Goal: Task Accomplishment & Management: Complete application form

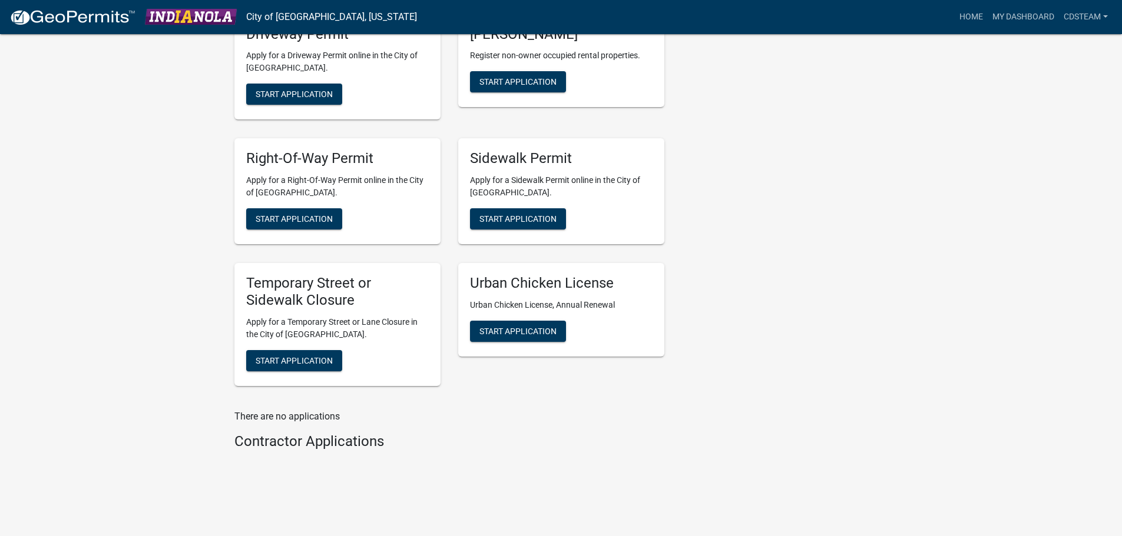
scroll to position [504, 0]
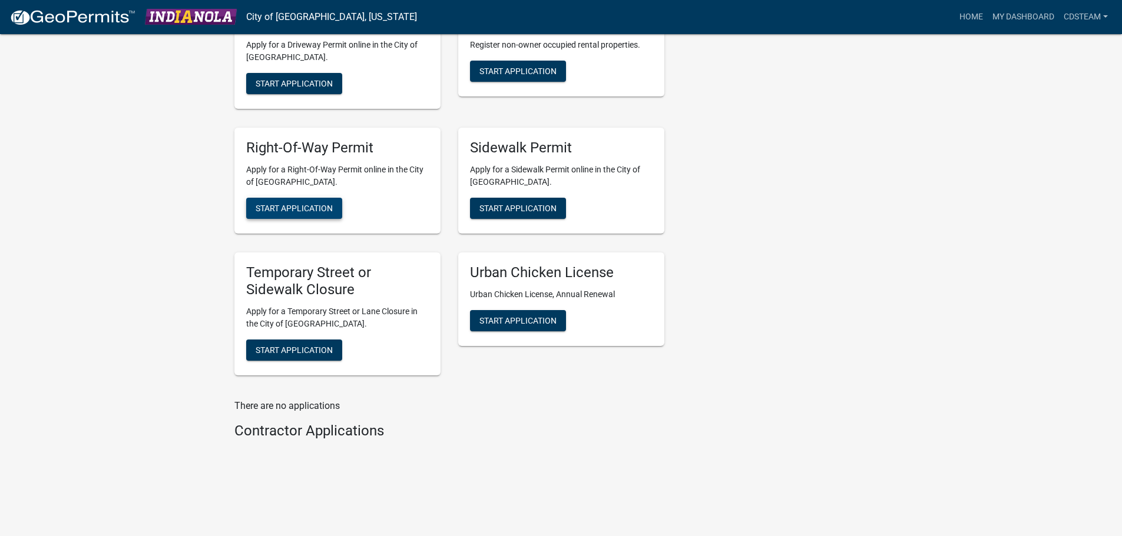
click at [310, 207] on span "Start Application" at bounding box center [294, 208] width 77 height 9
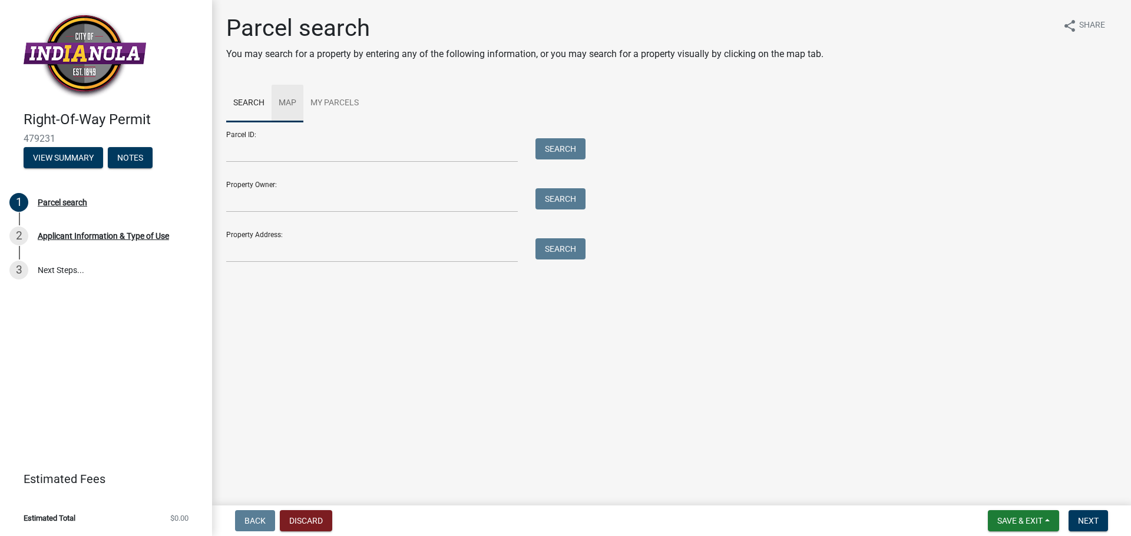
click at [287, 96] on link "Map" at bounding box center [287, 104] width 32 height 38
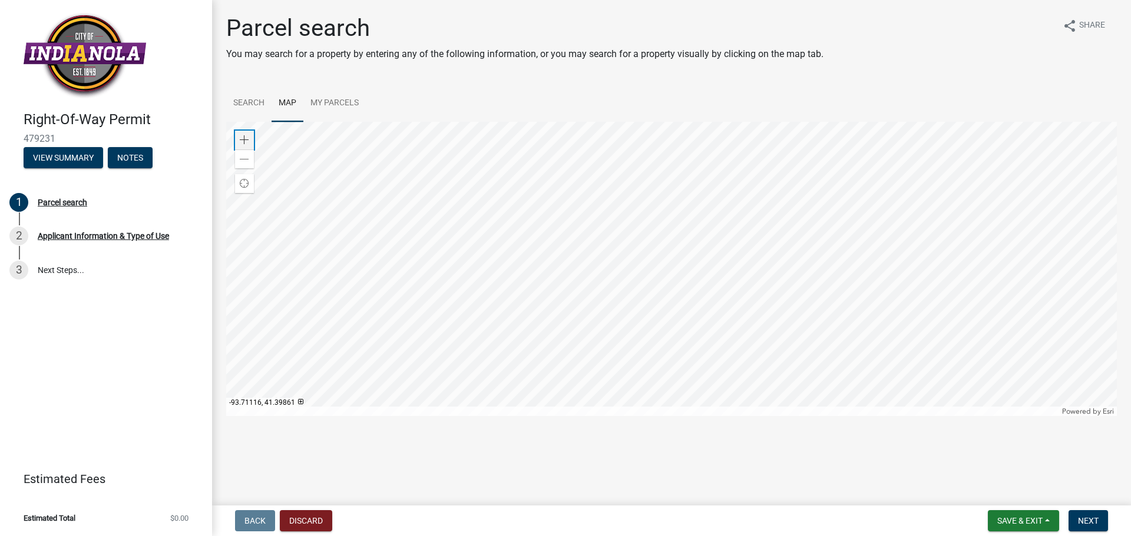
click at [246, 140] on span at bounding box center [244, 139] width 9 height 9
click at [840, 150] on div at bounding box center [671, 269] width 890 height 294
click at [798, 135] on div at bounding box center [671, 269] width 890 height 294
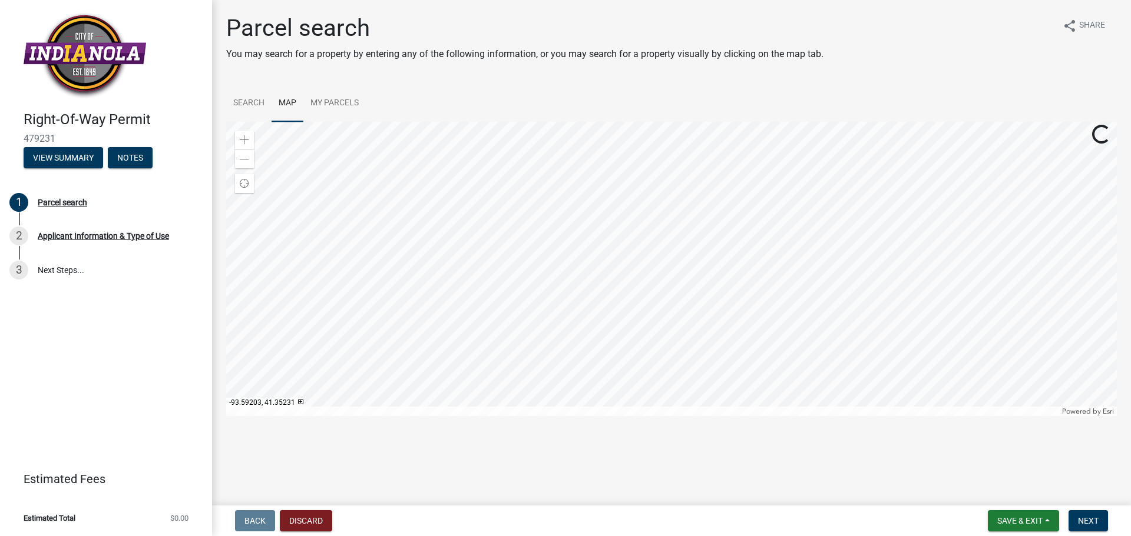
click at [577, 275] on div at bounding box center [671, 269] width 890 height 294
click at [250, 140] on div "Zoom in" at bounding box center [244, 140] width 19 height 19
click at [703, 404] on div at bounding box center [671, 269] width 890 height 294
click at [575, 251] on div at bounding box center [671, 269] width 890 height 294
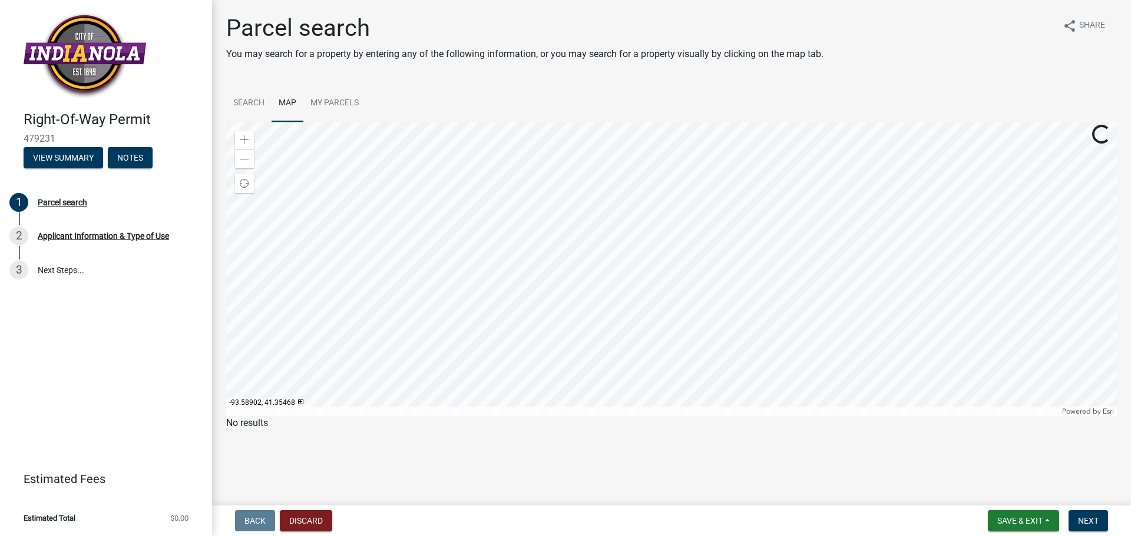
click at [652, 218] on div at bounding box center [671, 269] width 890 height 294
click at [621, 324] on div at bounding box center [671, 269] width 890 height 294
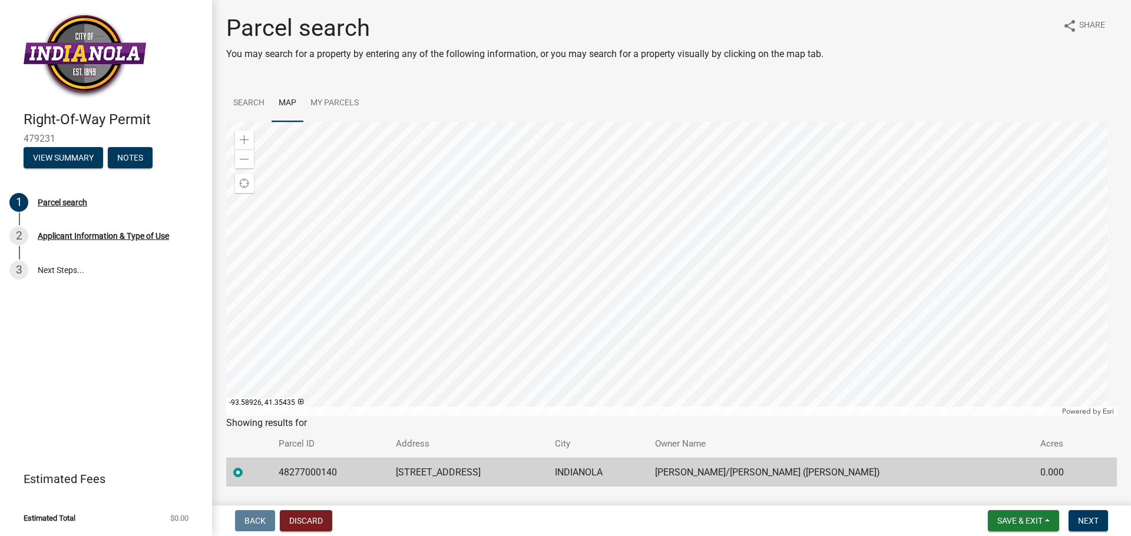
click at [613, 284] on div at bounding box center [671, 269] width 890 height 294
click at [1098, 515] on button "Next" at bounding box center [1087, 521] width 39 height 21
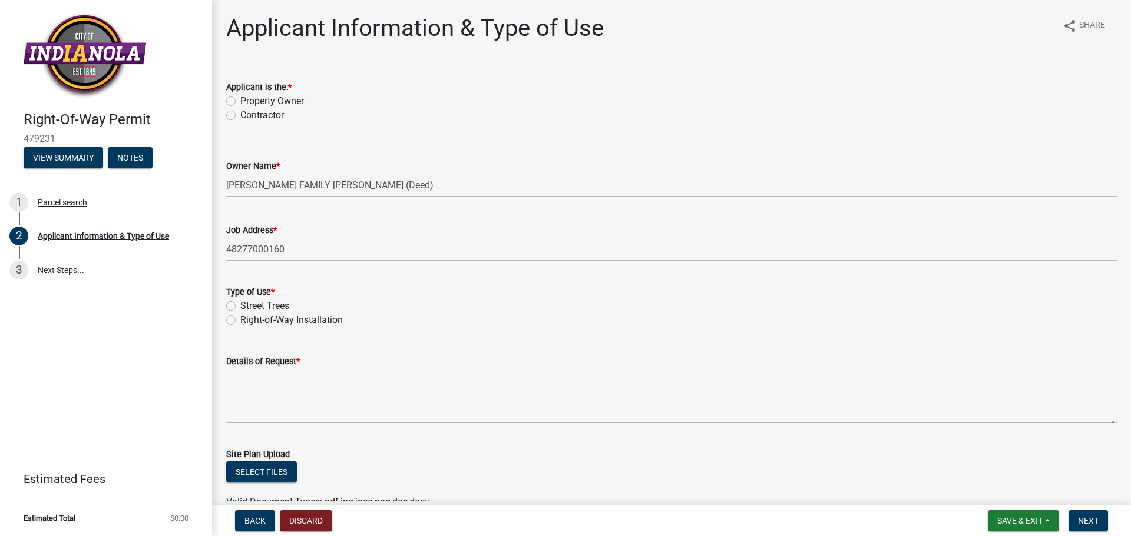
click at [260, 118] on label "Contractor" at bounding box center [262, 115] width 44 height 14
click at [248, 116] on input "Contractor" at bounding box center [244, 112] width 8 height 8
radio input "true"
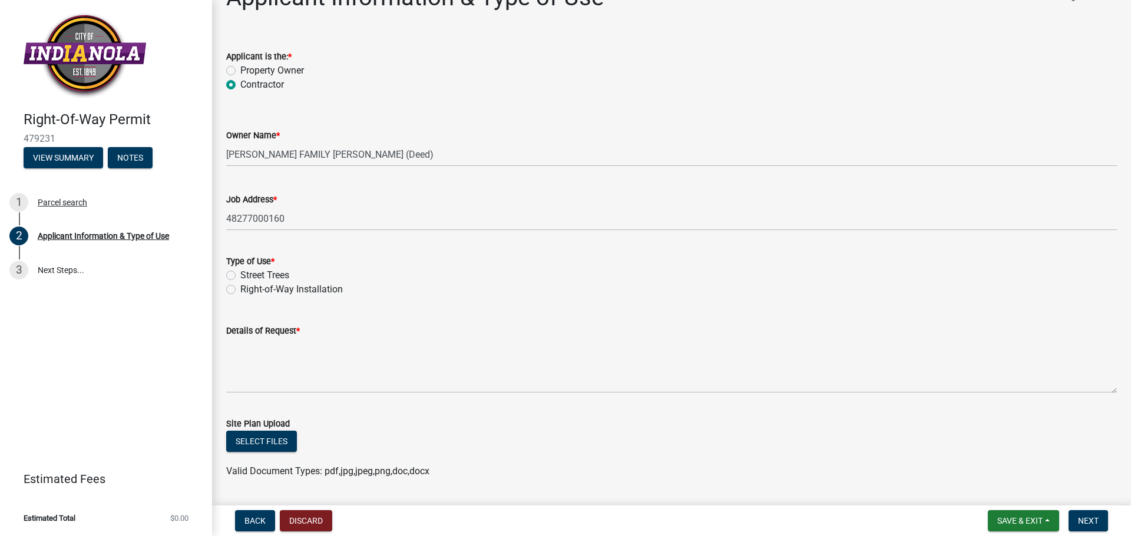
scroll to position [59, 0]
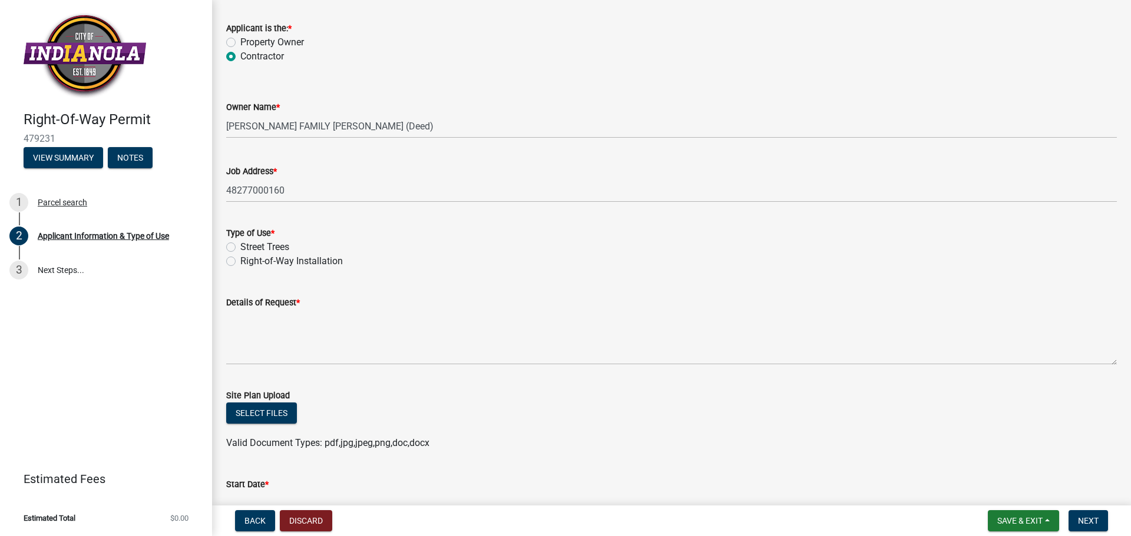
click at [267, 264] on label "Right-of-Way Installation" at bounding box center [291, 261] width 102 height 14
click at [248, 262] on input "Right-of-Way Installation" at bounding box center [244, 258] width 8 height 8
radio input "true"
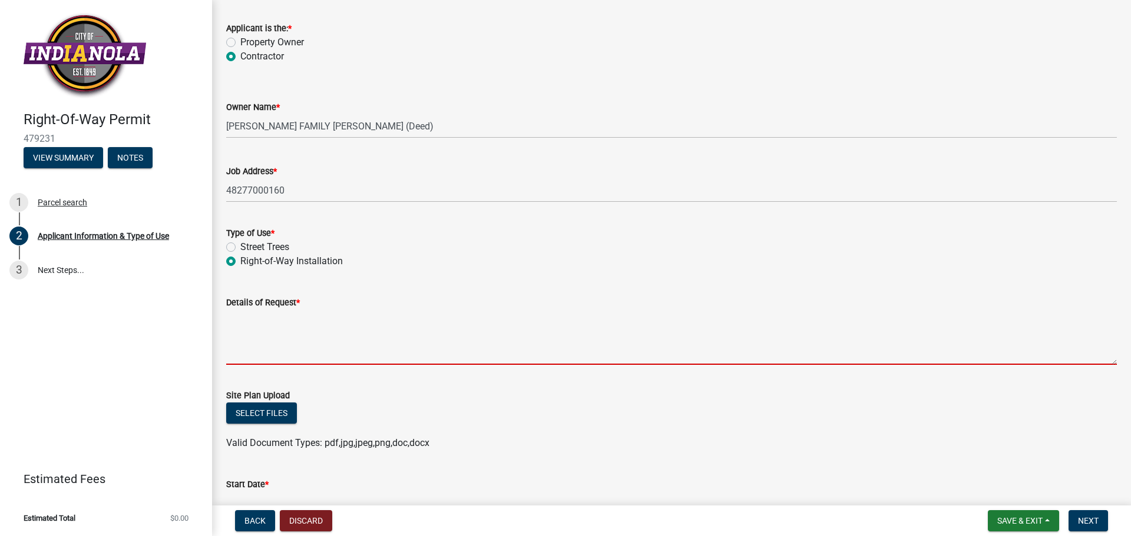
click at [299, 350] on textarea "Details of Request *" at bounding box center [671, 337] width 890 height 55
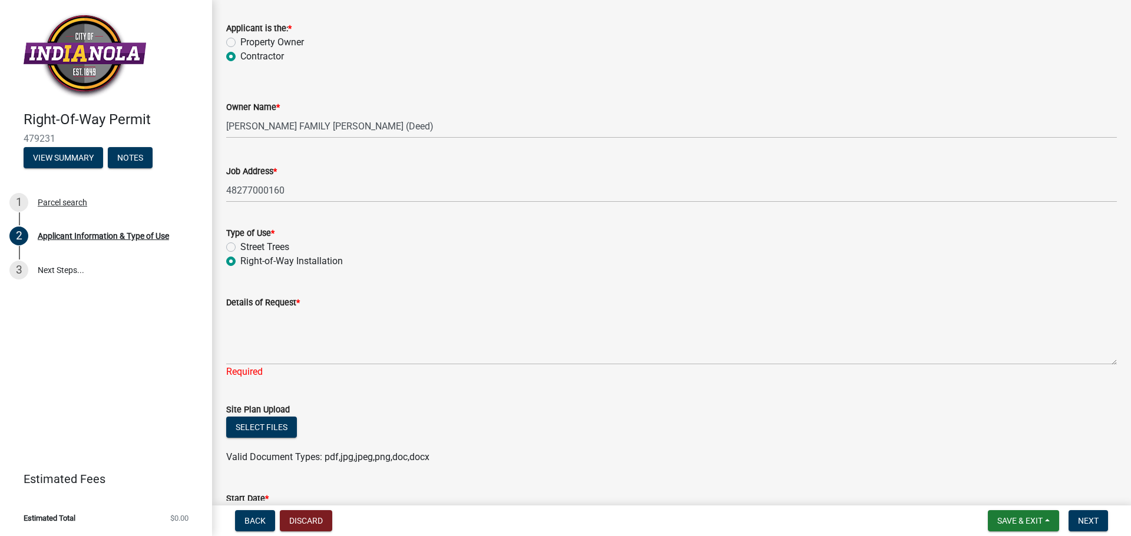
drag, startPoint x: 607, startPoint y: 11, endPoint x: 577, endPoint y: 33, distance: 37.9
click at [607, 11] on form "Applicant is the: * Property Owner Contractor" at bounding box center [671, 35] width 890 height 57
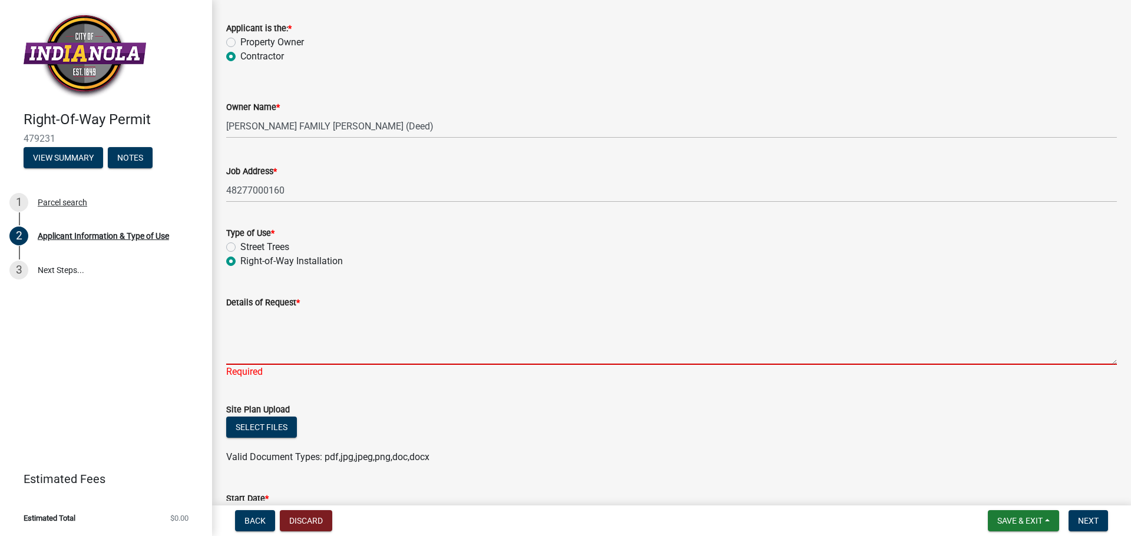
click at [305, 339] on textarea "Details of Request *" at bounding box center [671, 337] width 890 height 55
click at [285, 338] on textarea "Details of Request *" at bounding box center [671, 337] width 890 height 55
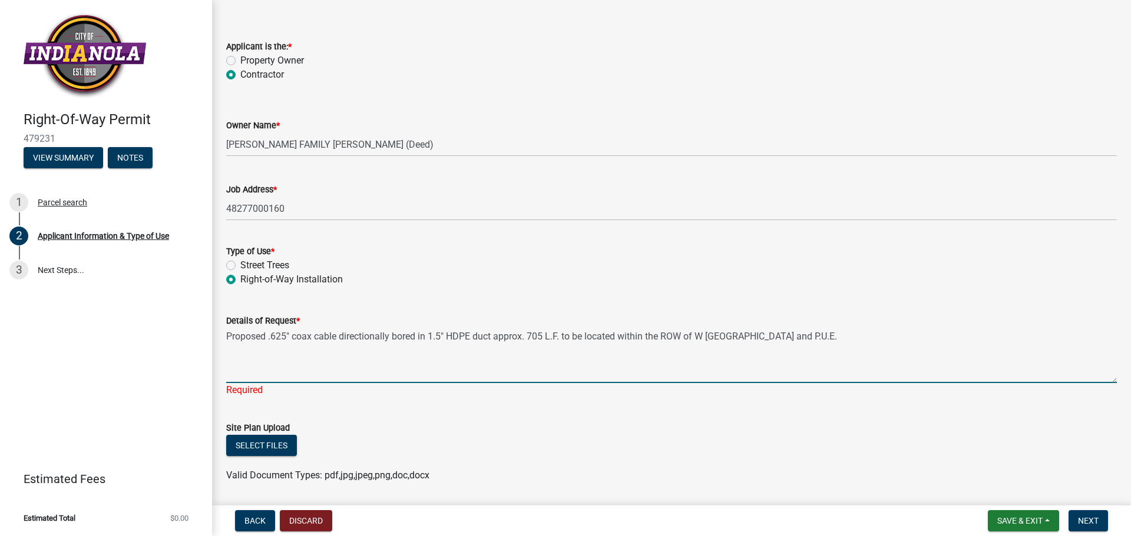
scroll to position [36, 0]
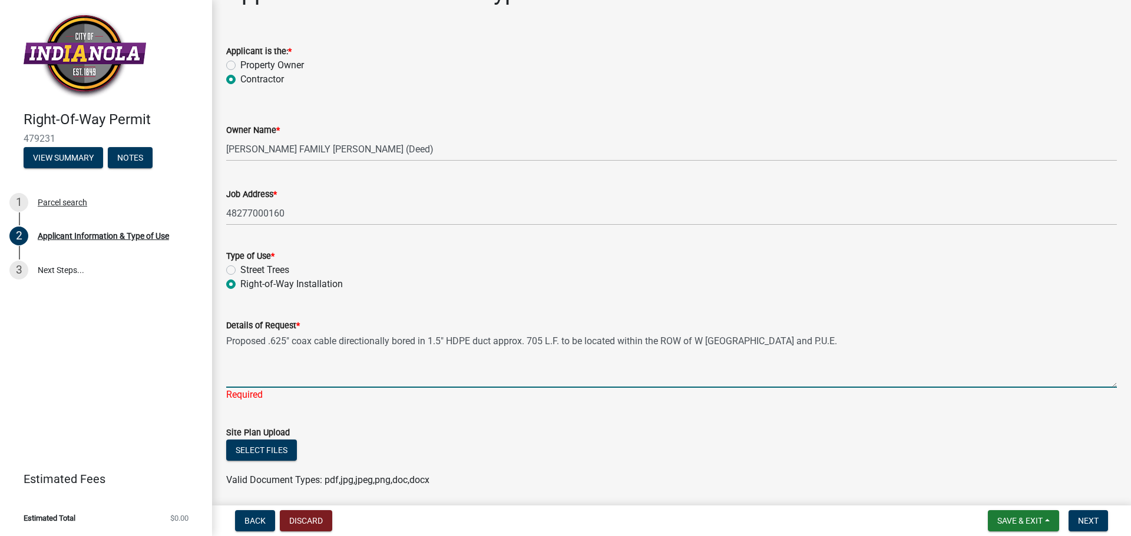
type textarea "Proposed .625" coax cable directionally bored in 1.5" HDPE duct approx. 705 L.F…"
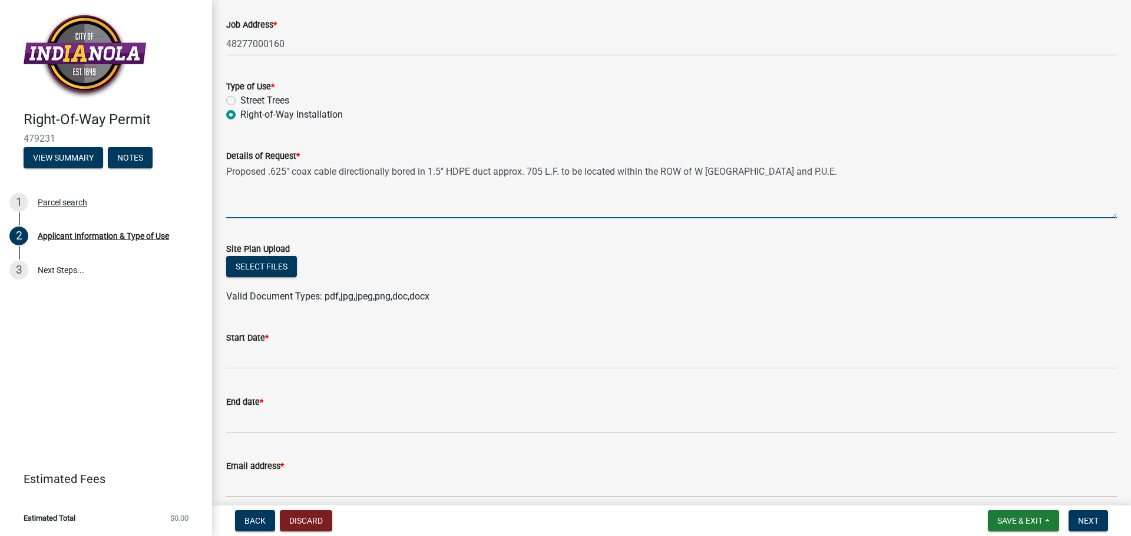
scroll to position [213, 0]
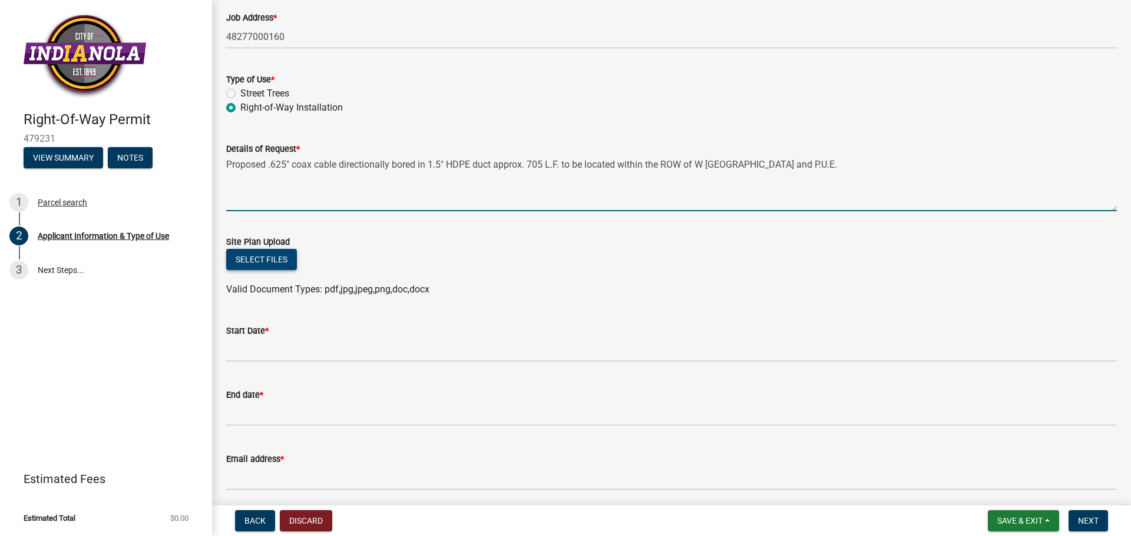
click at [266, 260] on button "Select files" at bounding box center [261, 259] width 71 height 21
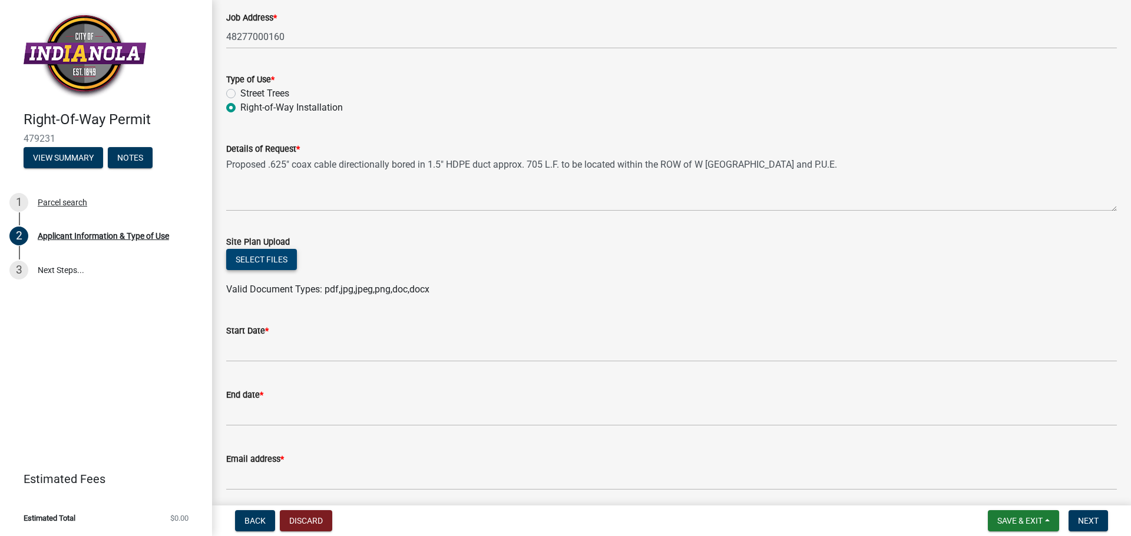
click at [264, 263] on button "Select files" at bounding box center [261, 259] width 71 height 21
click at [278, 261] on button "Select files" at bounding box center [261, 259] width 71 height 21
click at [243, 259] on button "Select files" at bounding box center [261, 259] width 71 height 21
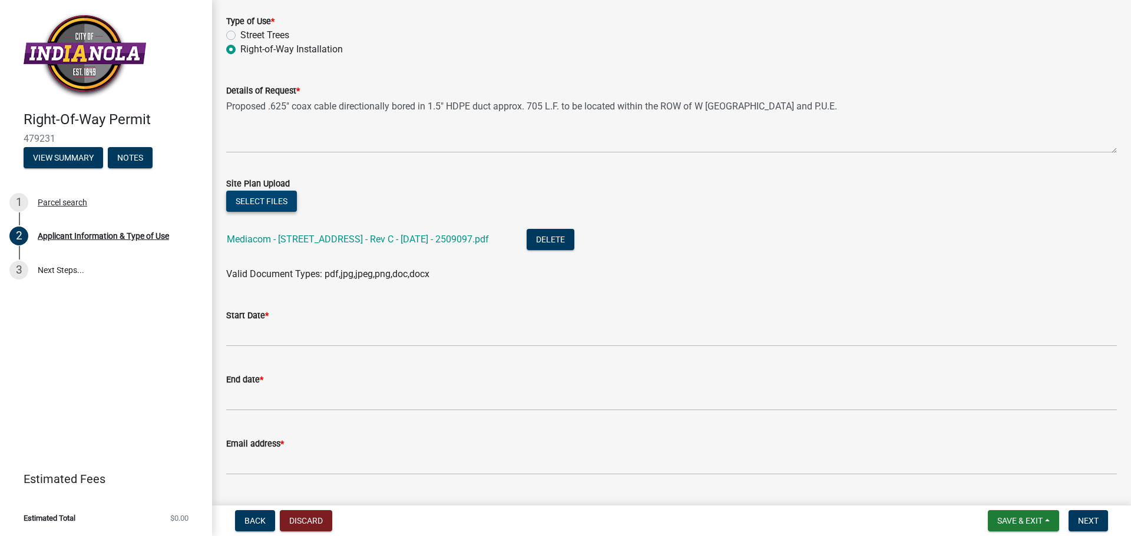
scroll to position [271, 0]
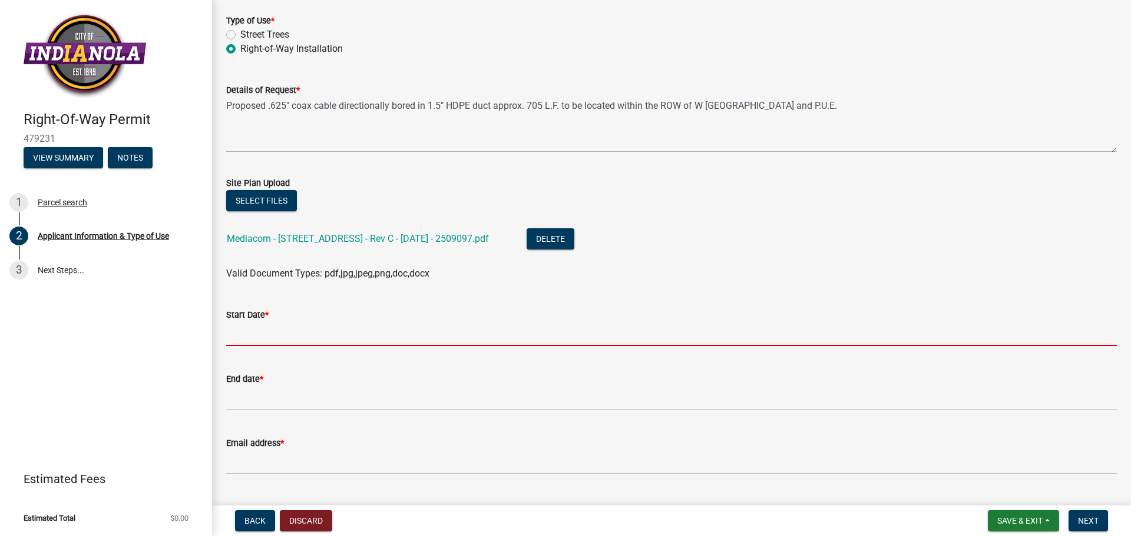
click at [368, 335] on input "Start Date *" at bounding box center [671, 334] width 890 height 24
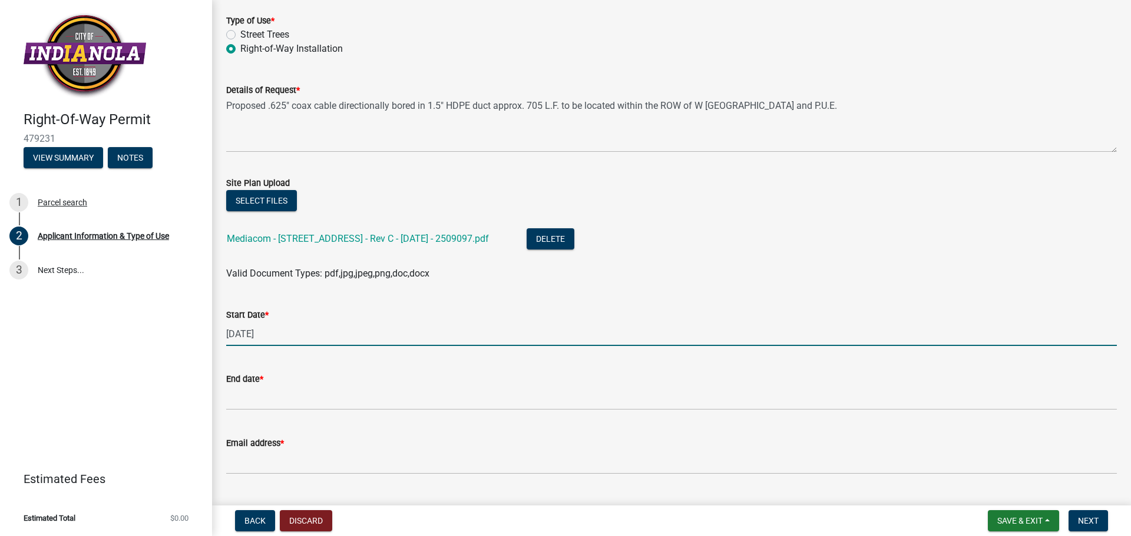
type input "10/06/25"
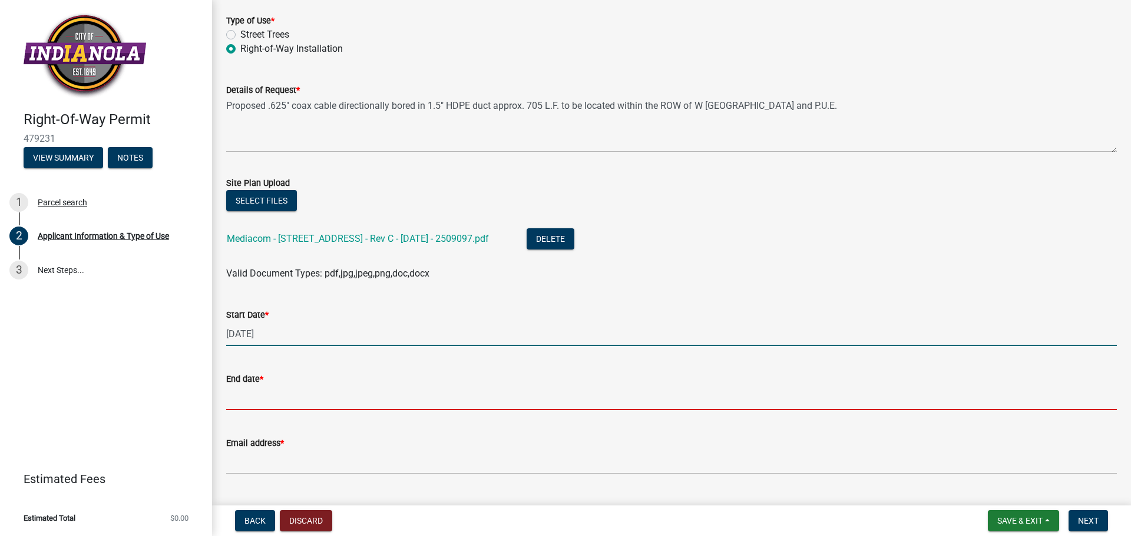
click at [327, 408] on input "End date *" at bounding box center [671, 398] width 890 height 24
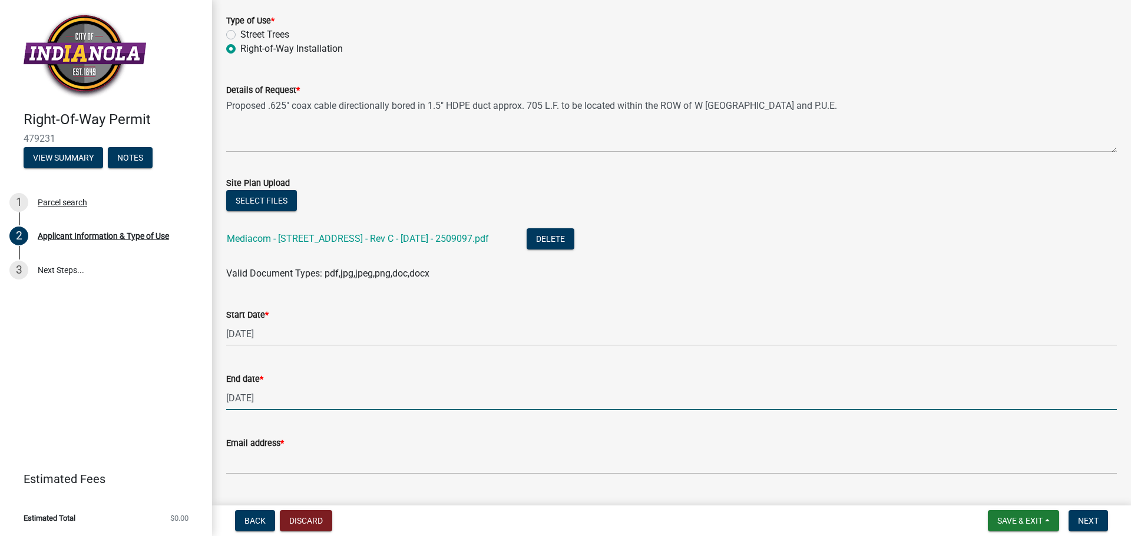
type input "10/10/25"
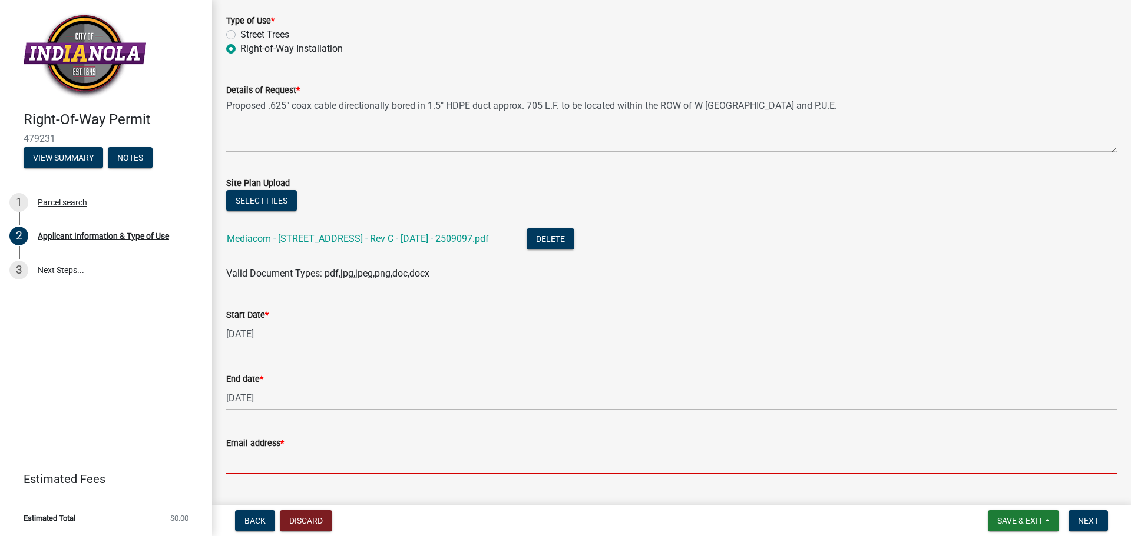
click at [294, 466] on input "Email address *" at bounding box center [671, 463] width 890 height 24
type input "[EMAIL_ADDRESS][DOMAIN_NAME]"
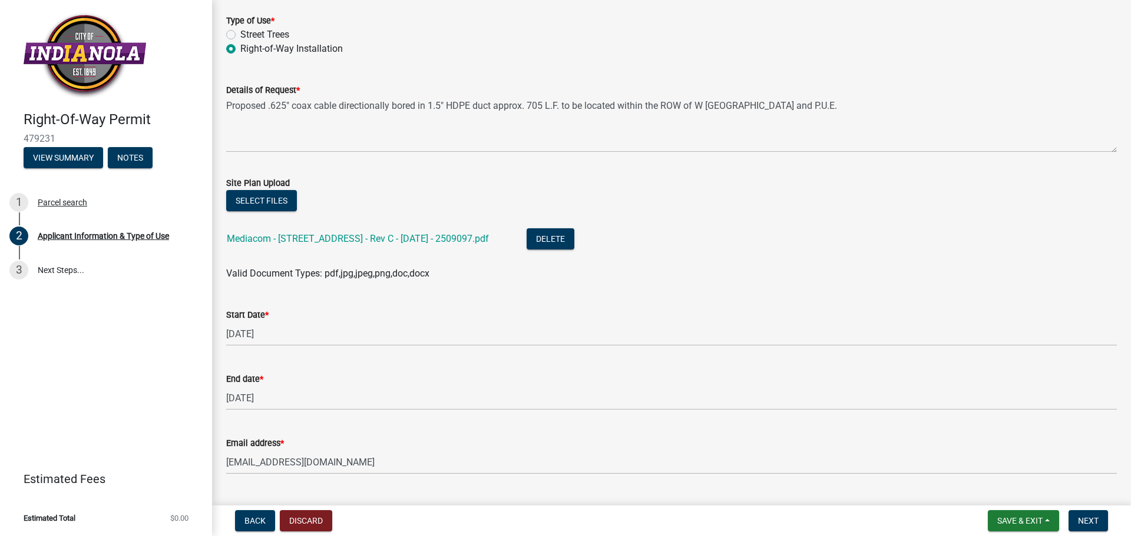
click at [537, 426] on div "Email address * PBMMediacomTeam@pbmws.com" at bounding box center [671, 447] width 890 height 55
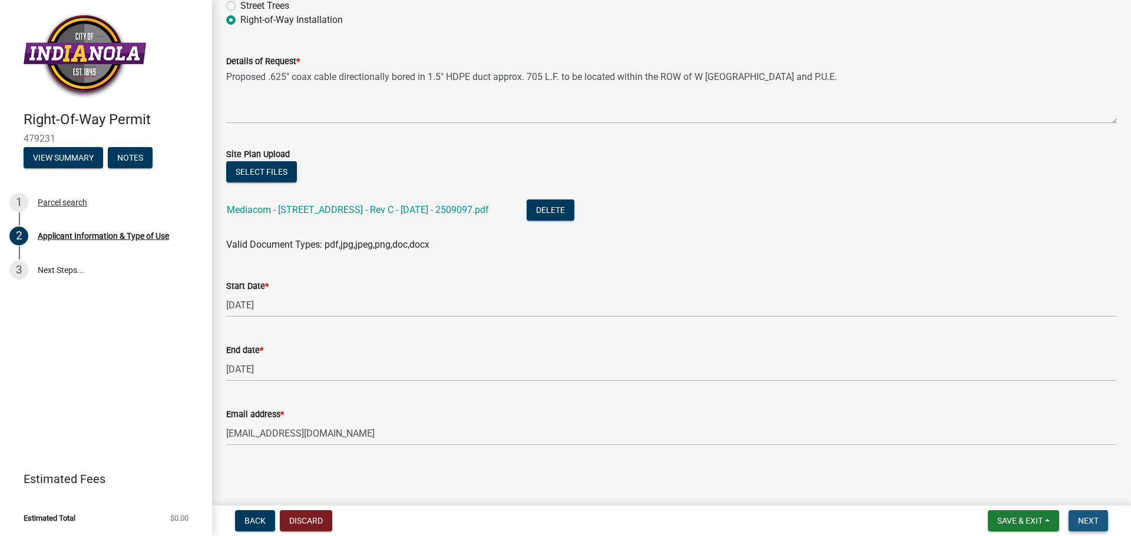
click at [1089, 519] on span "Next" at bounding box center [1088, 520] width 21 height 9
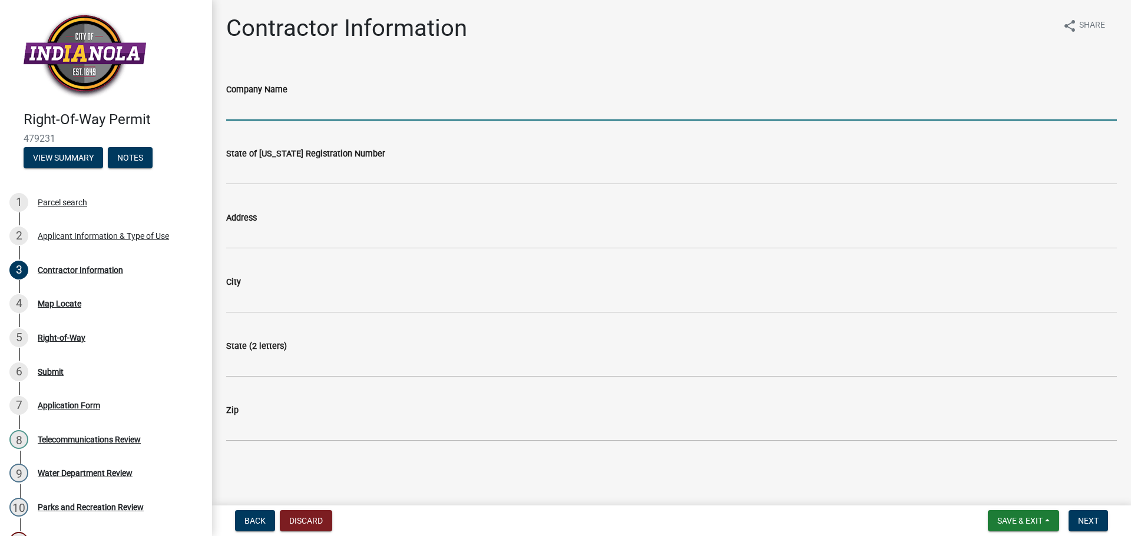
click at [283, 111] on input "Company Name" at bounding box center [671, 109] width 890 height 24
type input "Tech Network Inc"
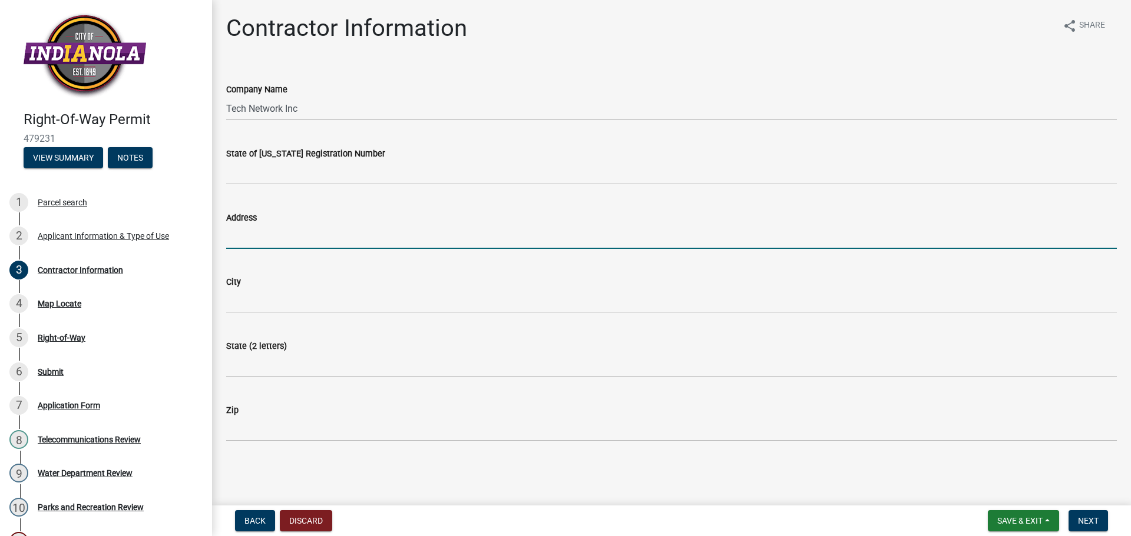
click at [269, 246] on input "Address" at bounding box center [671, 237] width 890 height 24
click at [334, 237] on input "Address" at bounding box center [671, 237] width 890 height 24
type input "710 Hartle St"
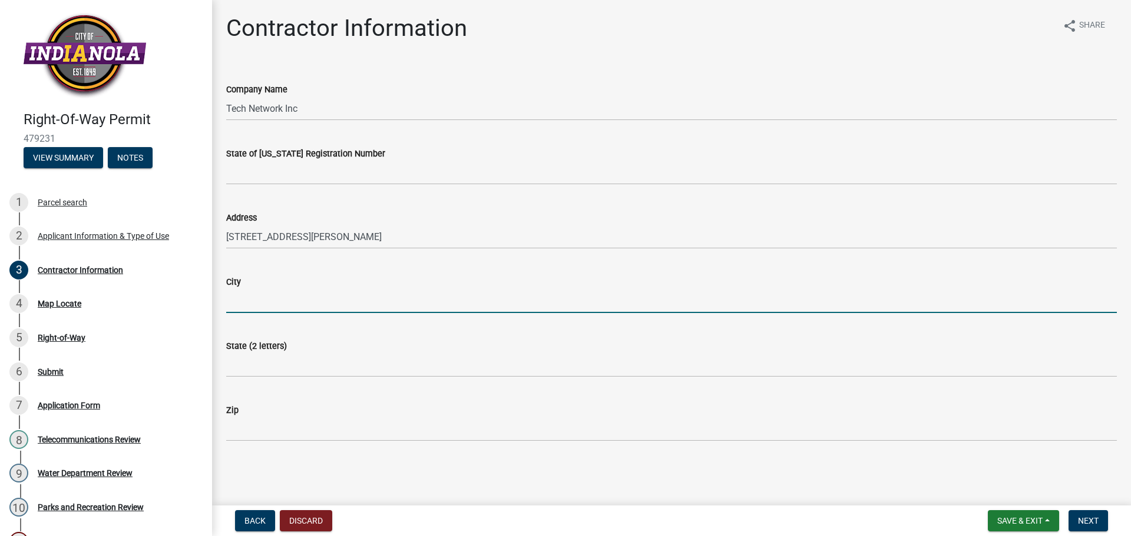
click at [309, 306] on input "City" at bounding box center [671, 301] width 890 height 24
type input "Sayreville"
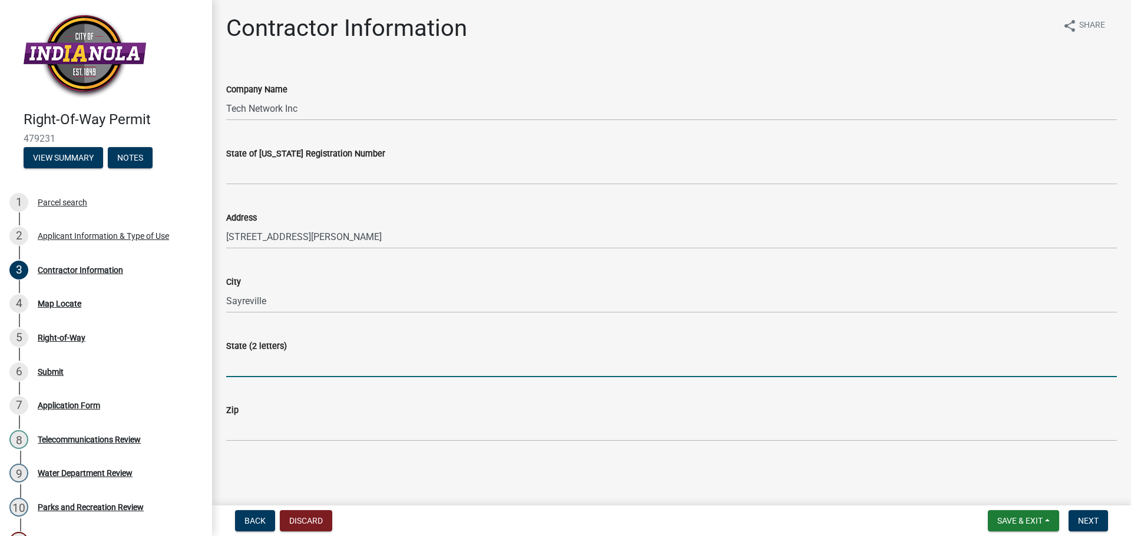
click at [294, 373] on input "State (2 letters)" at bounding box center [671, 365] width 890 height 24
type input "NJ"
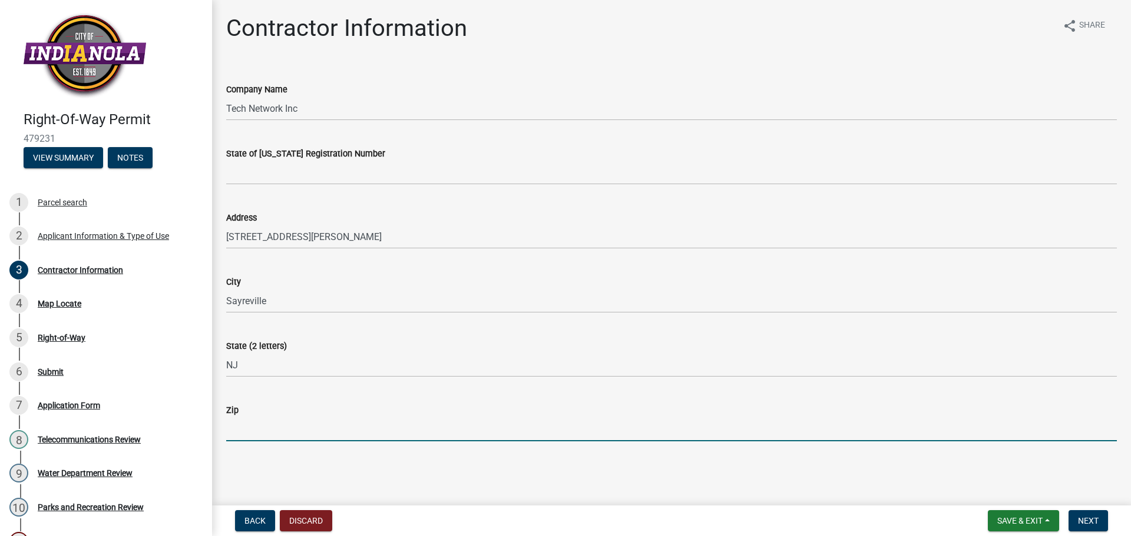
click at [269, 427] on input "Zip" at bounding box center [671, 430] width 890 height 24
type input "08872"
click at [605, 473] on main "Contractor Information share Share Company Name Tech Network Inc State of Iowa …" at bounding box center [671, 250] width 919 height 501
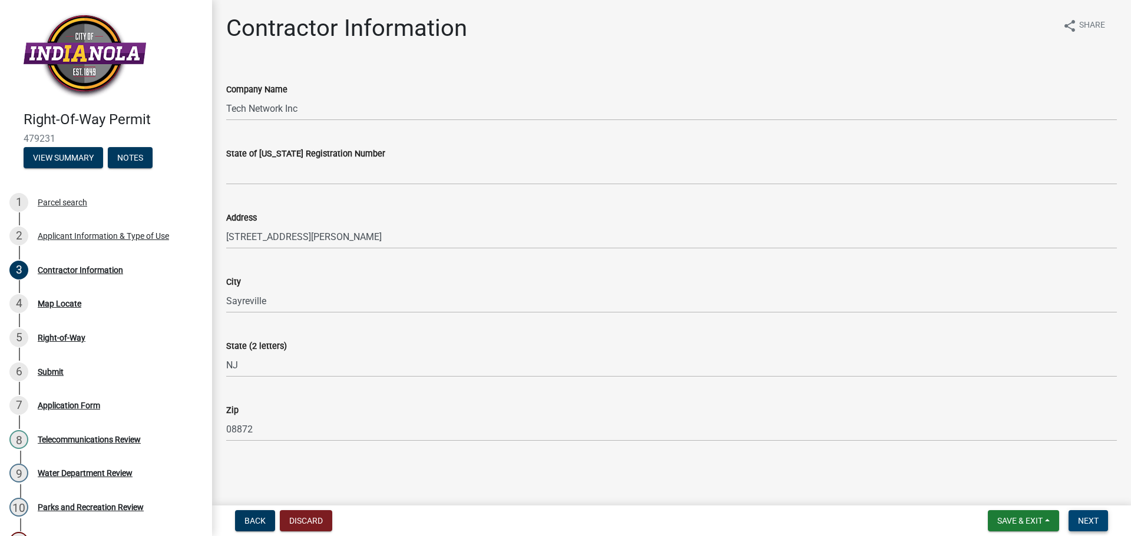
click at [1085, 519] on span "Next" at bounding box center [1088, 520] width 21 height 9
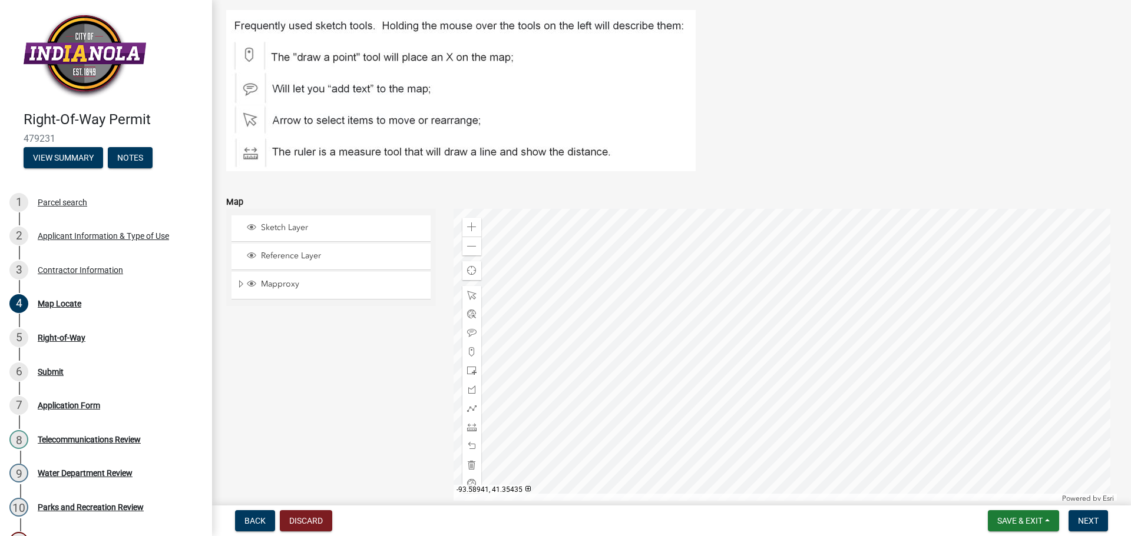
scroll to position [162, 0]
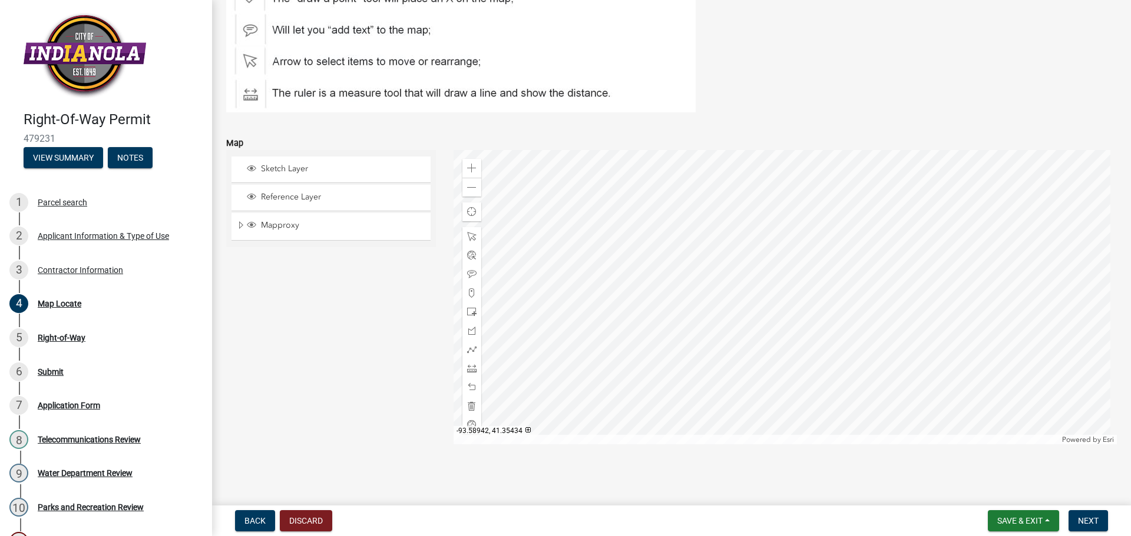
click at [571, 304] on div at bounding box center [785, 297] width 664 height 294
click at [469, 191] on span at bounding box center [471, 187] width 9 height 9
click at [747, 340] on div at bounding box center [785, 297] width 664 height 294
click at [780, 296] on div at bounding box center [785, 297] width 664 height 294
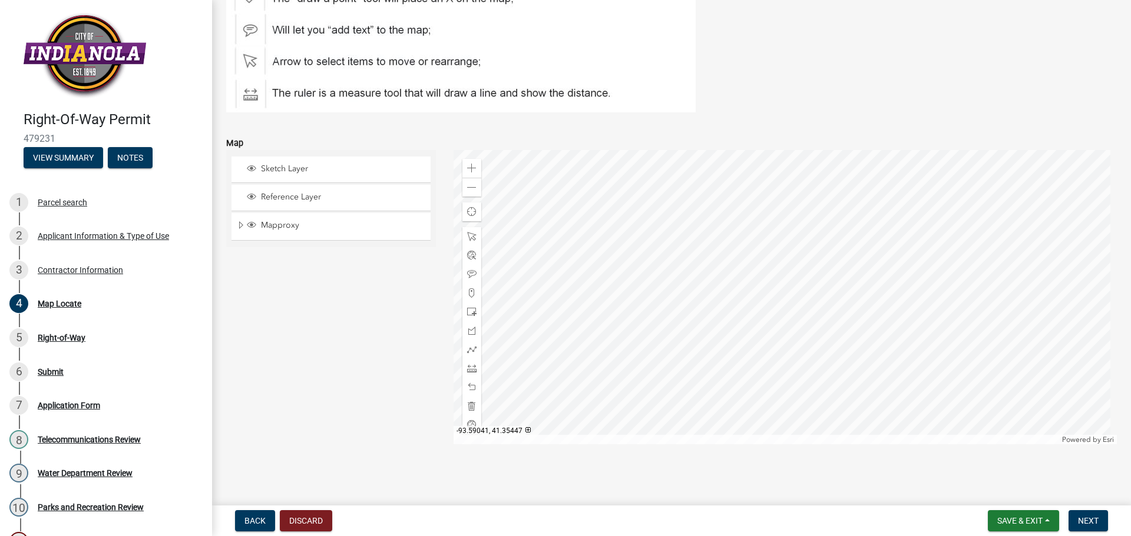
drag, startPoint x: 317, startPoint y: 128, endPoint x: 303, endPoint y: 125, distance: 14.0
click at [304, 125] on form "Map Sketch Layer Reference Layer Mapproxy PLS Corner Monuments Road Dimensions …" at bounding box center [671, 283] width 890 height 323
click at [467, 336] on div at bounding box center [471, 331] width 19 height 19
click at [810, 255] on div at bounding box center [785, 297] width 664 height 294
click at [796, 252] on div at bounding box center [785, 297] width 664 height 294
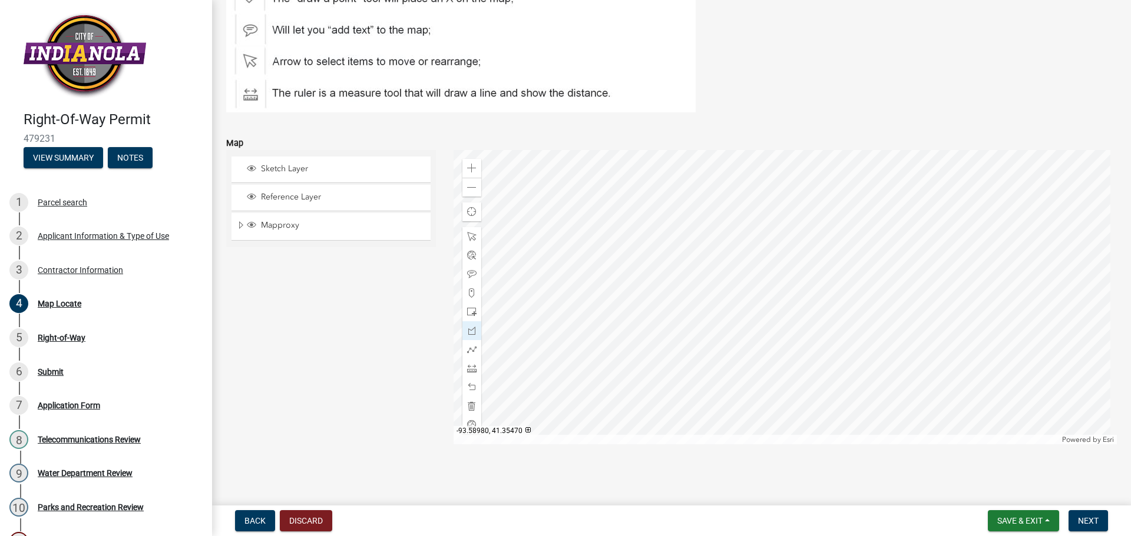
click at [562, 253] on div at bounding box center [785, 297] width 664 height 294
click at [468, 349] on span at bounding box center [471, 349] width 9 height 9
click at [809, 253] on div at bounding box center [785, 297] width 664 height 294
click at [561, 254] on div at bounding box center [785, 297] width 664 height 294
click at [560, 404] on div at bounding box center [785, 297] width 664 height 294
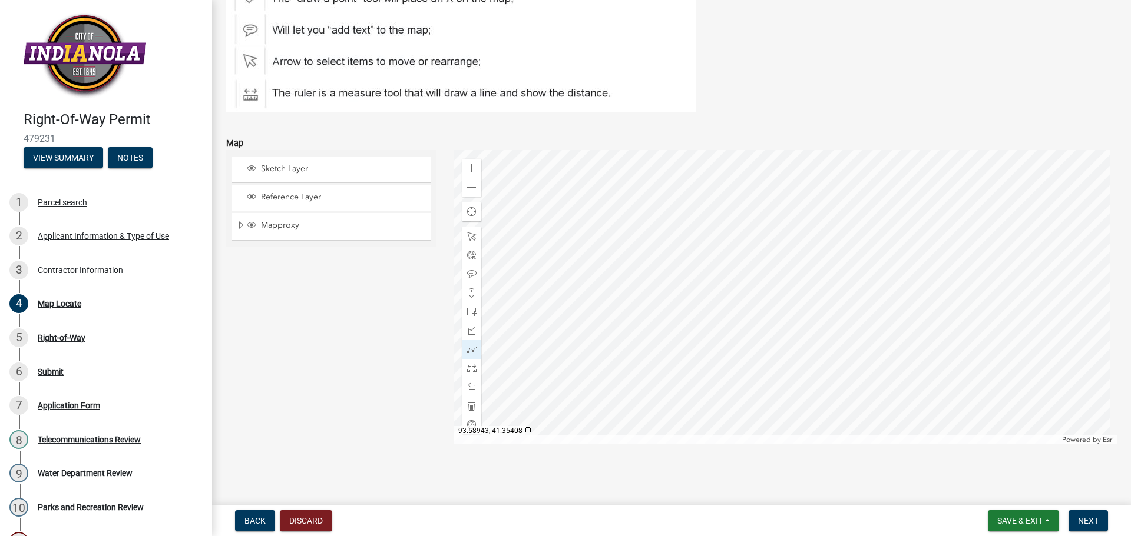
click at [628, 405] on div at bounding box center [785, 297] width 664 height 294
click at [1087, 519] on span "Next" at bounding box center [1088, 520] width 21 height 9
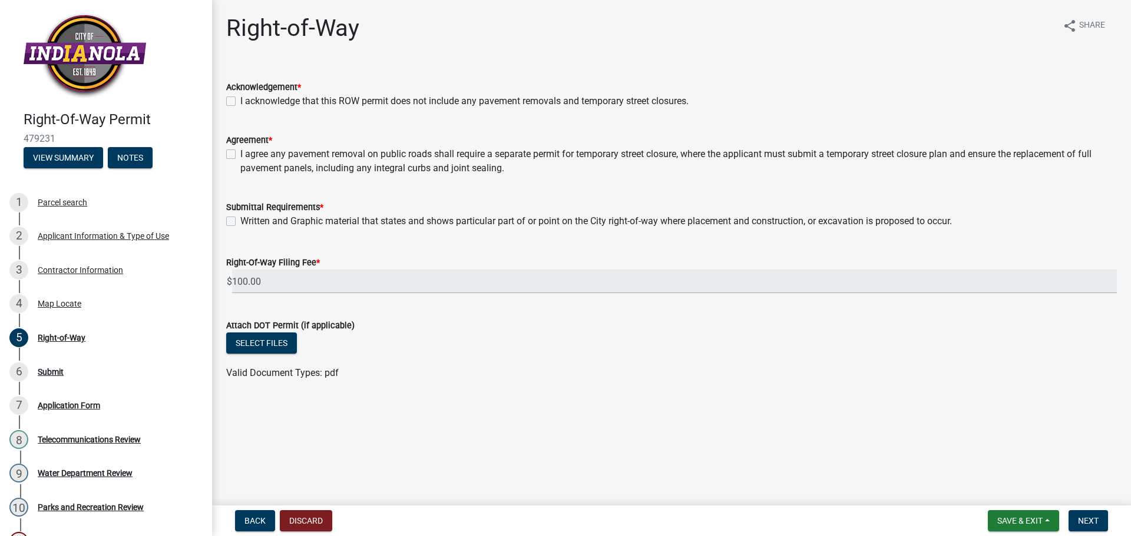
click at [471, 97] on label "I acknowledge that this ROW permit does not include any pavement removals and t…" at bounding box center [464, 101] width 448 height 14
click at [237, 102] on div "I acknowledge that this ROW permit does not include any pavement removals and t…" at bounding box center [671, 101] width 890 height 14
click at [240, 98] on label "I acknowledge that this ROW permit does not include any pavement removals and t…" at bounding box center [464, 101] width 448 height 14
click at [240, 98] on input "I acknowledge that this ROW permit does not include any pavement removals and t…" at bounding box center [244, 98] width 8 height 8
checkbox input "true"
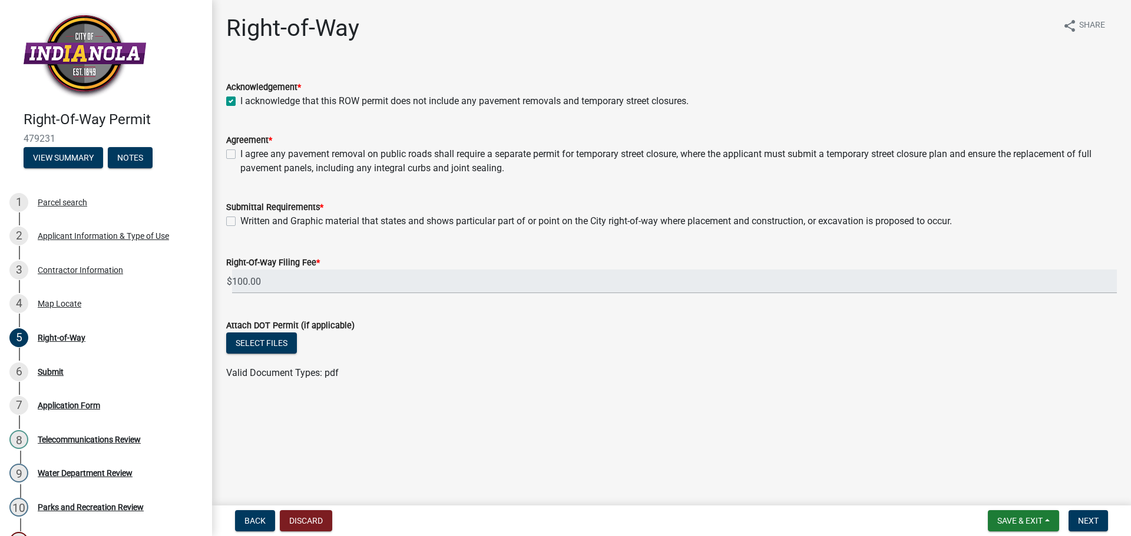
click at [240, 161] on div "I agree any pavement removal on public roads shall require a separate permit fo…" at bounding box center [671, 161] width 890 height 28
click at [240, 155] on label "I agree any pavement removal on public roads shall require a separate permit fo…" at bounding box center [678, 161] width 876 height 28
click at [240, 155] on input "I agree any pavement removal on public roads shall require a separate permit fo…" at bounding box center [244, 151] width 8 height 8
checkbox input "true"
click at [240, 223] on label "Written and Graphic material that states and shows particular part of or point …" at bounding box center [595, 221] width 711 height 14
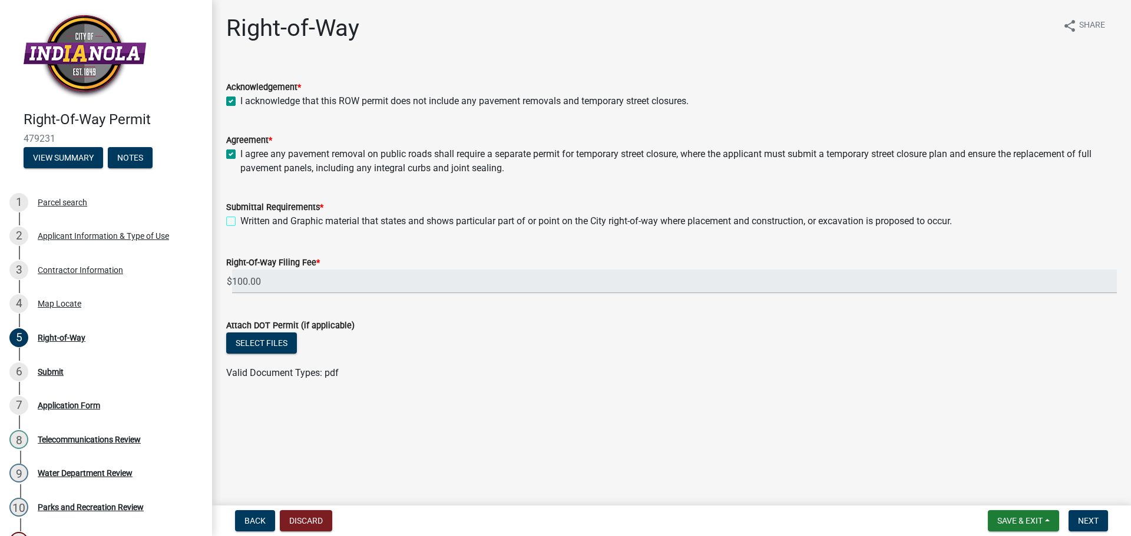
click at [240, 222] on input "Written and Graphic material that states and shows particular part of or point …" at bounding box center [244, 218] width 8 height 8
checkbox input "true"
click at [1099, 519] on button "Next" at bounding box center [1087, 521] width 39 height 21
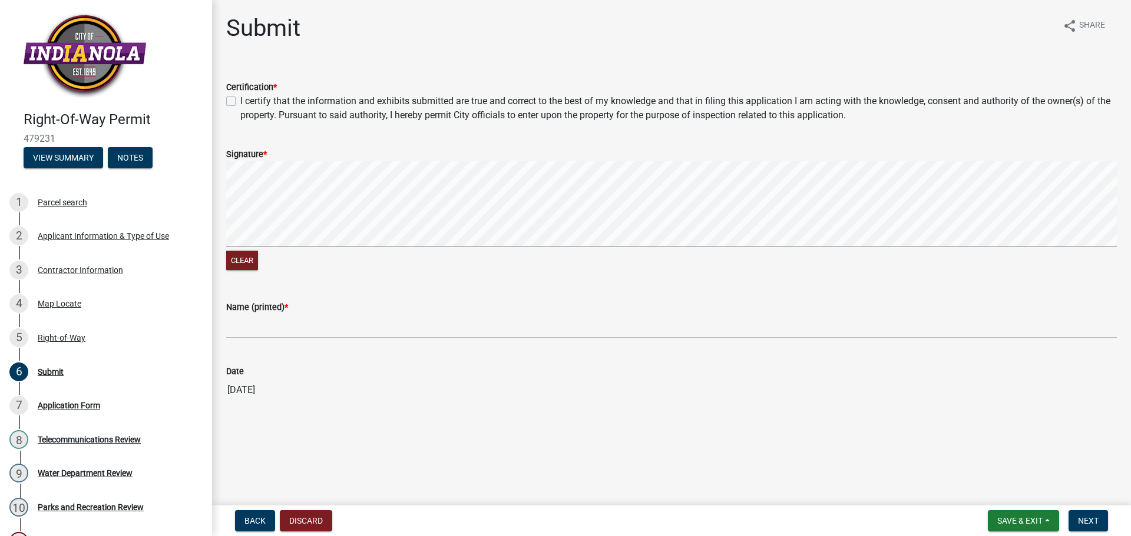
click at [236, 104] on div "I certify that the information and exhibits submitted are true and correct to t…" at bounding box center [671, 108] width 890 height 28
click at [240, 98] on label "I certify that the information and exhibits submitted are true and correct to t…" at bounding box center [678, 108] width 876 height 28
click at [240, 98] on input "I certify that the information and exhibits submitted are true and correct to t…" at bounding box center [244, 98] width 8 height 8
checkbox input "true"
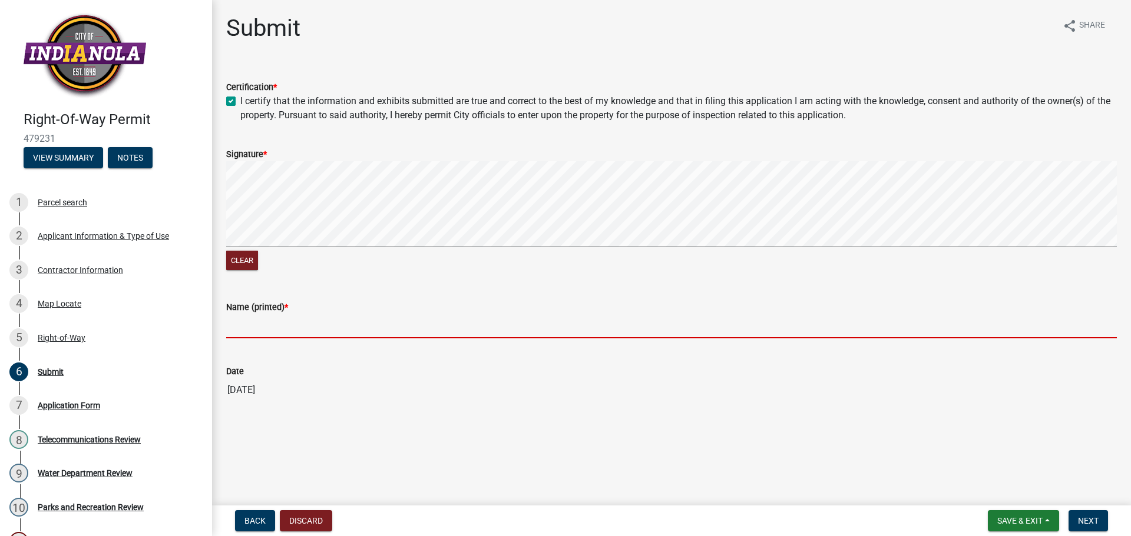
click at [250, 330] on input "Name (printed) *" at bounding box center [671, 326] width 890 height 24
type input "[PERSON_NAME]"
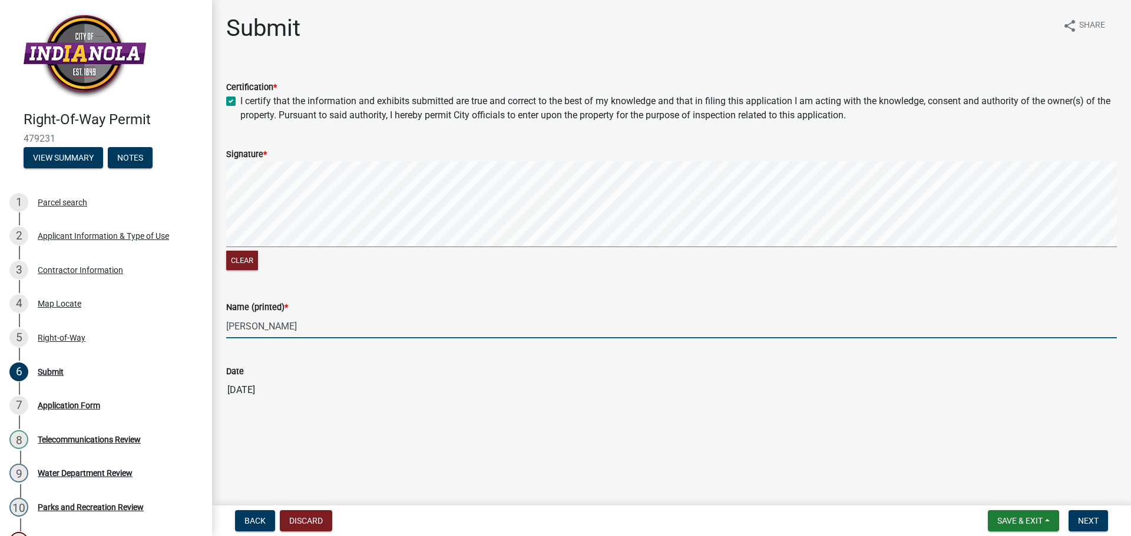
click at [556, 426] on main "Submit share Share Certification * I certify that the information and exhibits …" at bounding box center [671, 250] width 919 height 501
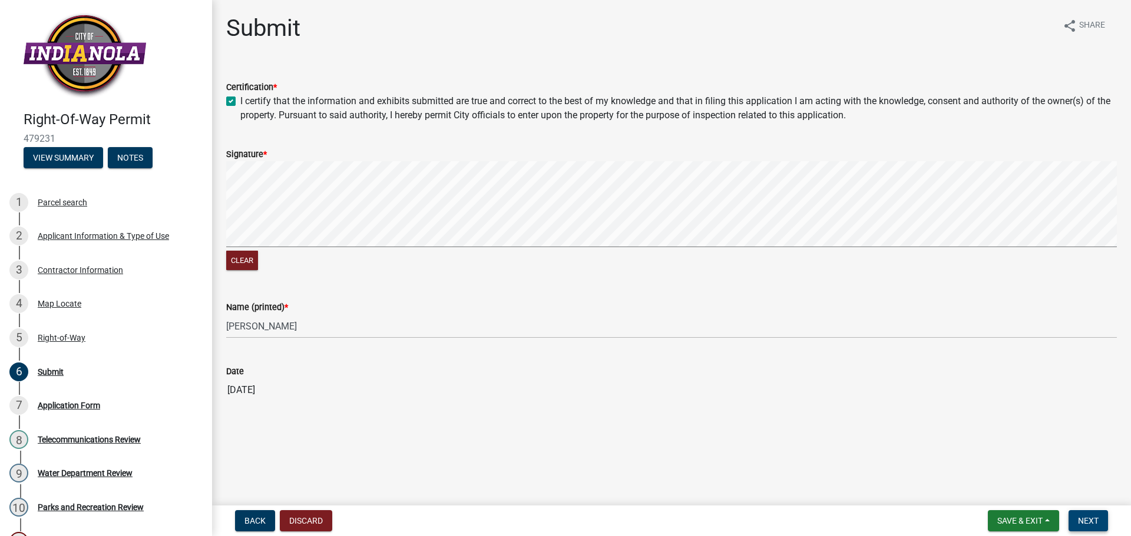
click at [1079, 518] on span "Next" at bounding box center [1088, 520] width 21 height 9
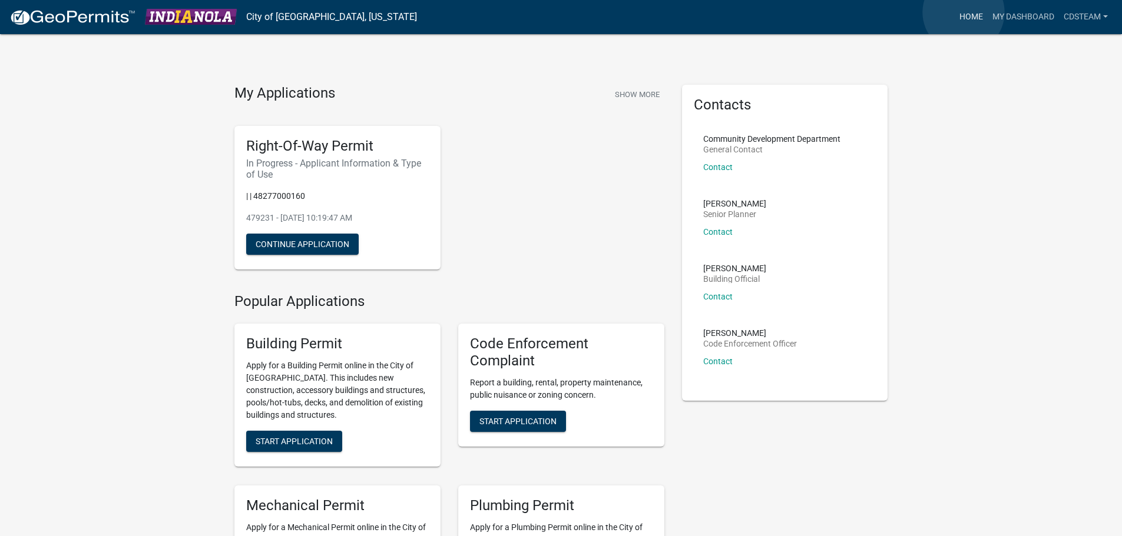
click at [964, 12] on link "Home" at bounding box center [971, 17] width 33 height 22
click at [1030, 14] on link "My Dashboard" at bounding box center [1023, 17] width 71 height 22
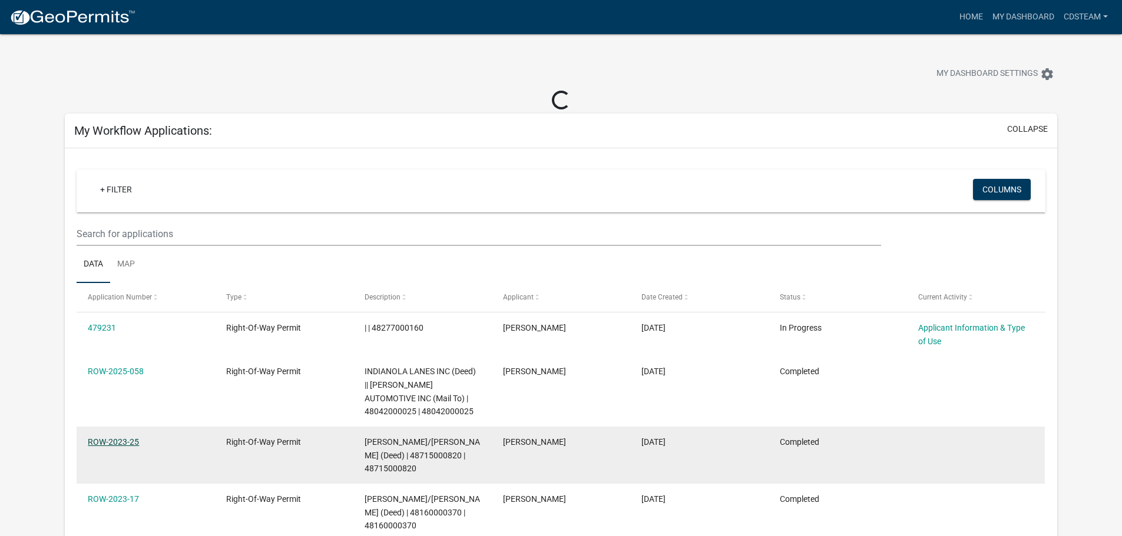
click at [122, 439] on link "ROW-2023-25" at bounding box center [113, 442] width 51 height 9
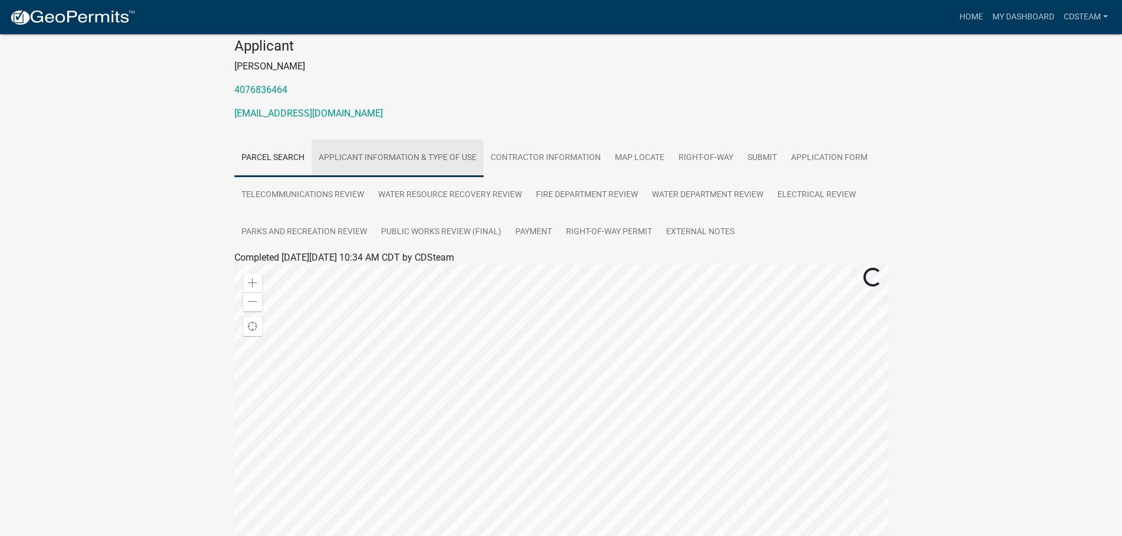
click at [416, 160] on link "Applicant Information & Type of Use" at bounding box center [398, 159] width 172 height 38
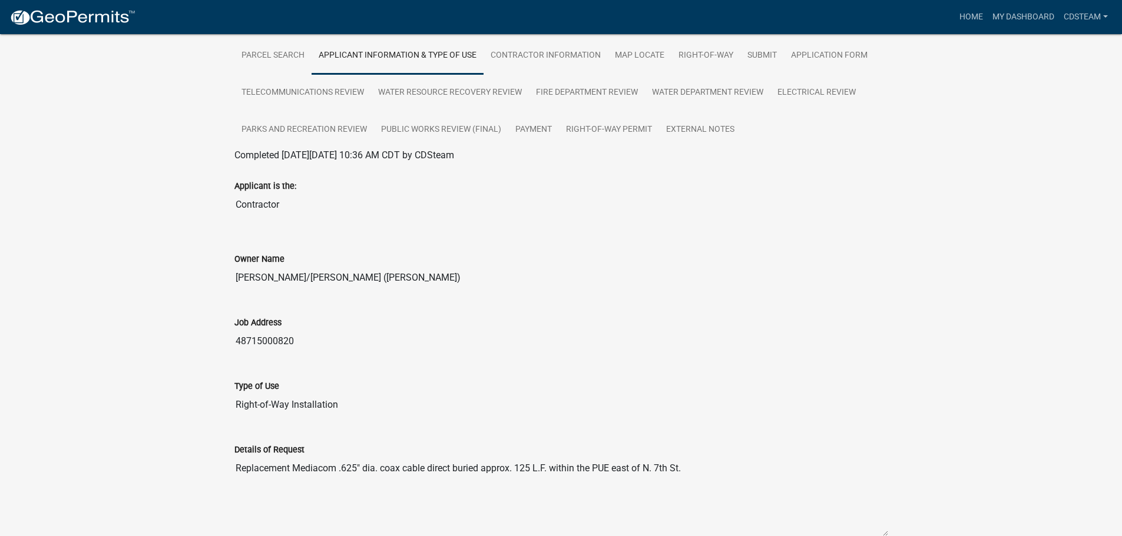
scroll to position [120, 0]
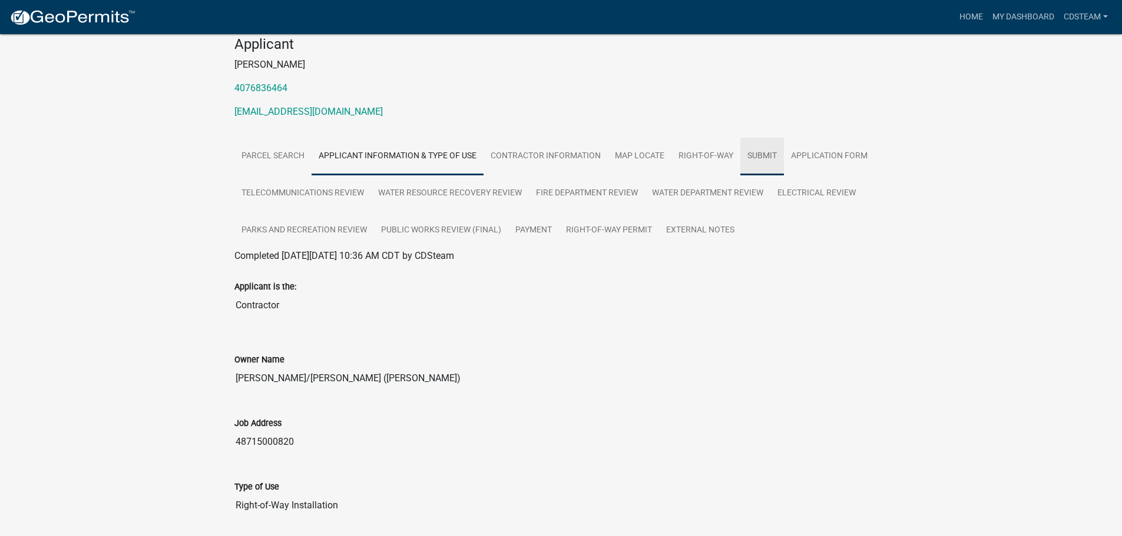
click at [766, 155] on link "Submit" at bounding box center [762, 157] width 44 height 38
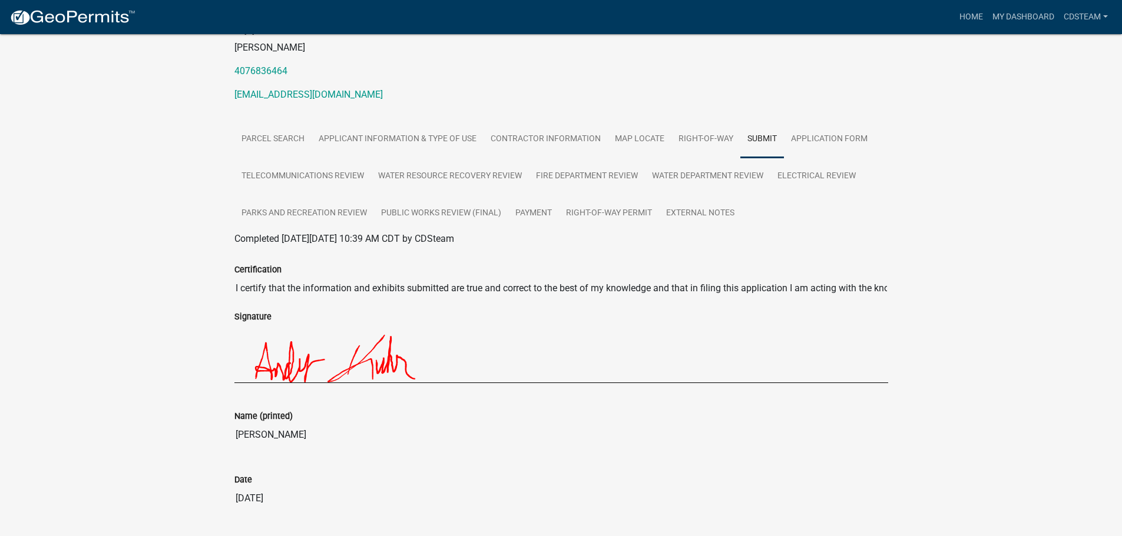
scroll to position [0, 0]
